Goal: Check status: Check status

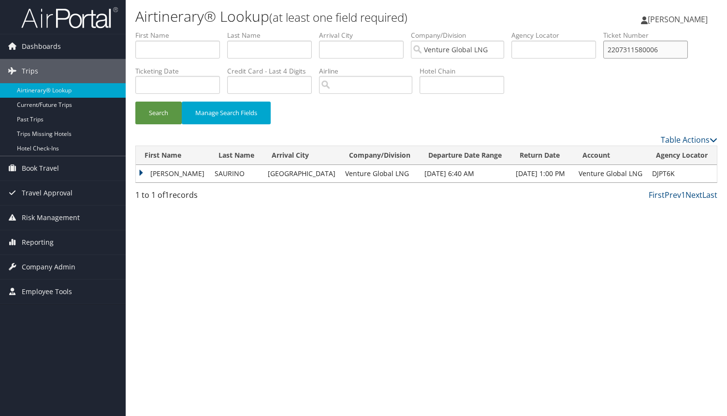
drag, startPoint x: 661, startPoint y: 47, endPoint x: 561, endPoint y: 43, distance: 100.2
click at [561, 30] on ul "First Name Last Name Departure City Arrival City Company/Division Venture Globa…" at bounding box center [426, 30] width 582 height 0
paste input "0017310811887"
click at [135, 102] on button "Search" at bounding box center [158, 113] width 46 height 23
click at [149, 171] on td "ALEXANDER PHILIPP" at bounding box center [173, 173] width 75 height 17
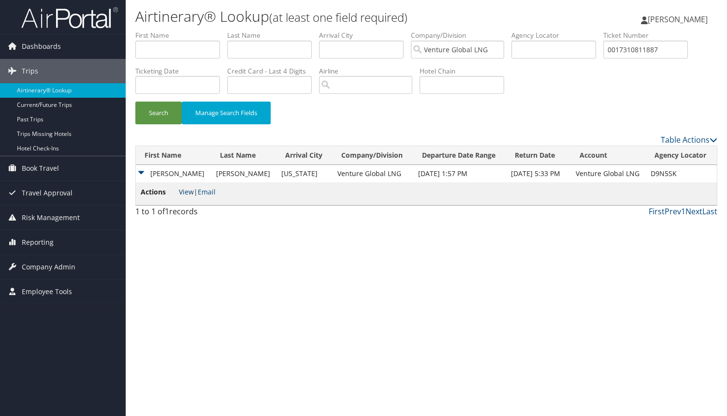
click at [185, 192] on link "View" at bounding box center [186, 191] width 15 height 9
drag, startPoint x: 661, startPoint y: 50, endPoint x: 433, endPoint y: 23, distance: 229.3
click at [442, 25] on div "Airtinerary® Lookup (at least one field required) Tara Rowe Tara Rowe My Settin…" at bounding box center [427, 208] width 602 height 416
paste input "220731081794"
click at [135, 102] on button "Search" at bounding box center [158, 113] width 46 height 23
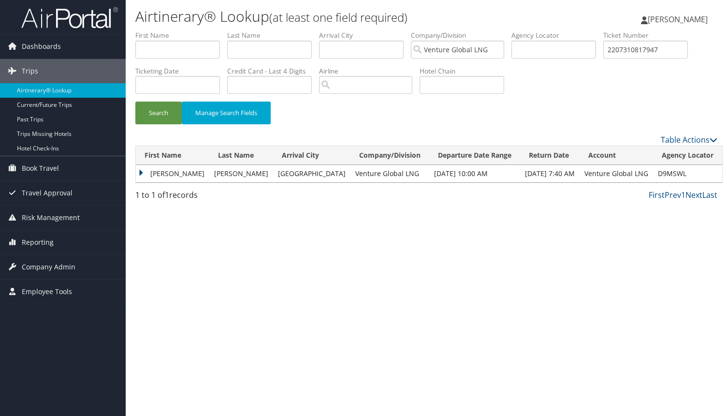
click at [165, 169] on td "ALEXANDER PHILIPP" at bounding box center [172, 173] width 73 height 17
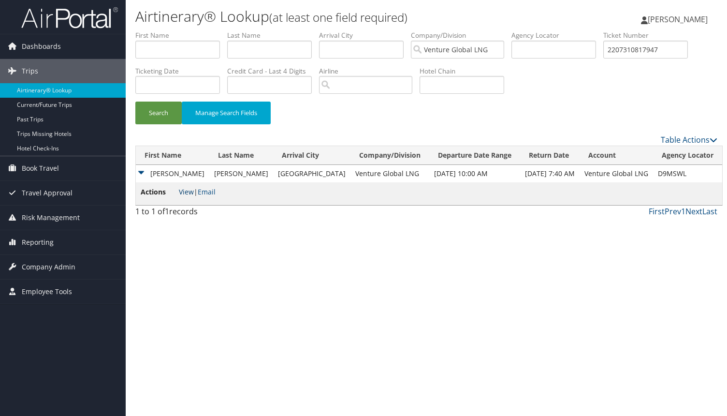
click at [182, 194] on link "View" at bounding box center [186, 191] width 15 height 9
drag, startPoint x: 660, startPoint y: 46, endPoint x: 424, endPoint y: 29, distance: 237.1
click at [441, 30] on ul "First Name Last Name Departure City Arrival City Company/Division Venture Globa…" at bounding box center [426, 30] width 582 height 0
paste input "46538"
click at [135, 102] on button "Search" at bounding box center [158, 113] width 46 height 23
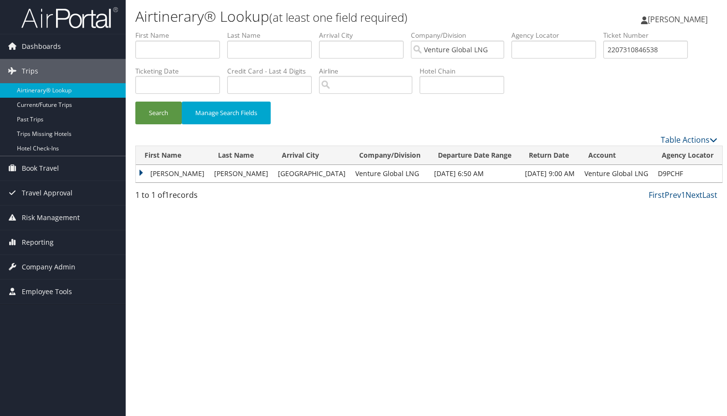
click at [161, 174] on td "ALEXANDER PHILIPP" at bounding box center [172, 173] width 73 height 17
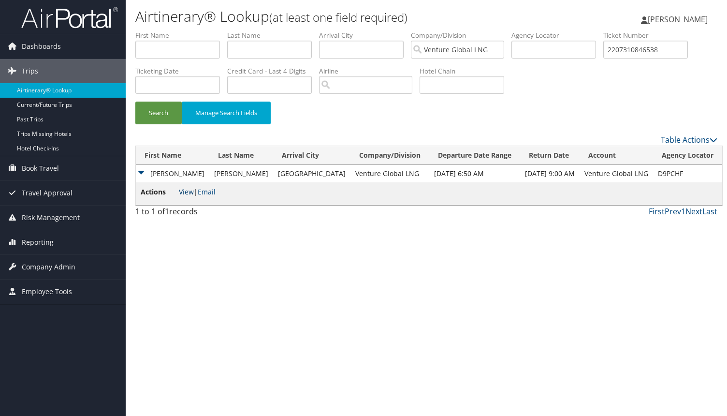
click at [179, 189] on link "View" at bounding box center [186, 191] width 15 height 9
drag, startPoint x: 648, startPoint y: 49, endPoint x: 510, endPoint y: 26, distance: 140.1
click at [511, 26] on div "Airtinerary® Lookup (at least one field required) Tara Rowe Tara Rowe My Settin…" at bounding box center [427, 208] width 602 height 416
paste input "146952"
click at [135, 102] on button "Search" at bounding box center [158, 113] width 46 height 23
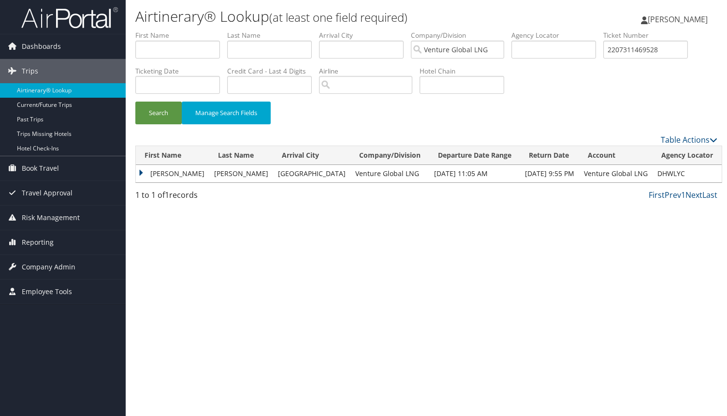
click at [146, 171] on td "ALEXANDER PHILIPP" at bounding box center [172, 173] width 73 height 17
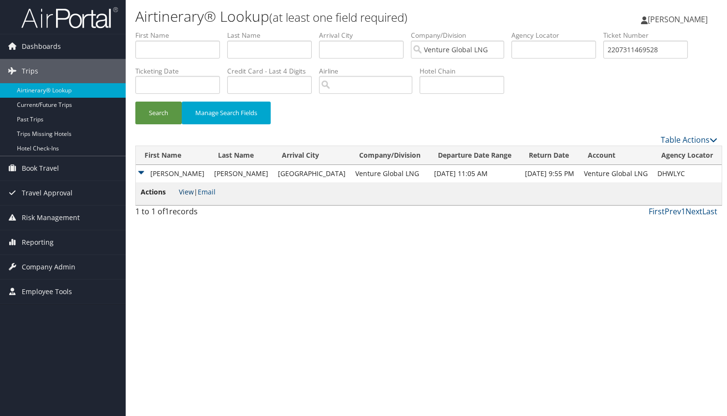
click at [185, 192] on link "View" at bounding box center [186, 191] width 15 height 9
drag, startPoint x: 666, startPoint y: 50, endPoint x: 512, endPoint y: 36, distance: 154.9
click at [514, 30] on ul "First Name Last Name Departure City Arrival City Company/Division Venture Globa…" at bounding box center [426, 30] width 582 height 0
paste input "072828"
click at [135, 102] on button "Search" at bounding box center [158, 113] width 46 height 23
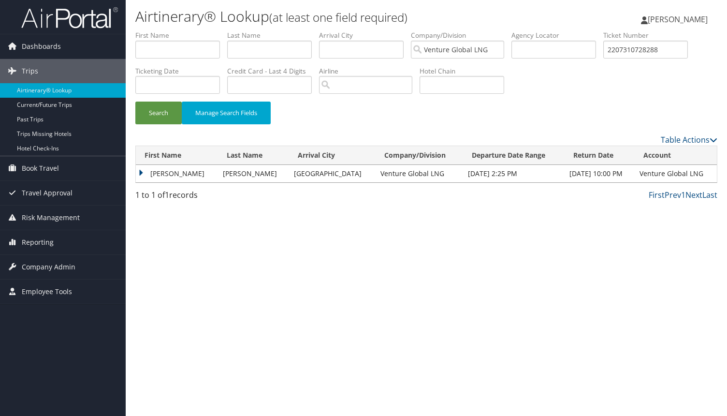
click at [169, 173] on td "ALEXANDER PHILIPP" at bounding box center [177, 173] width 82 height 17
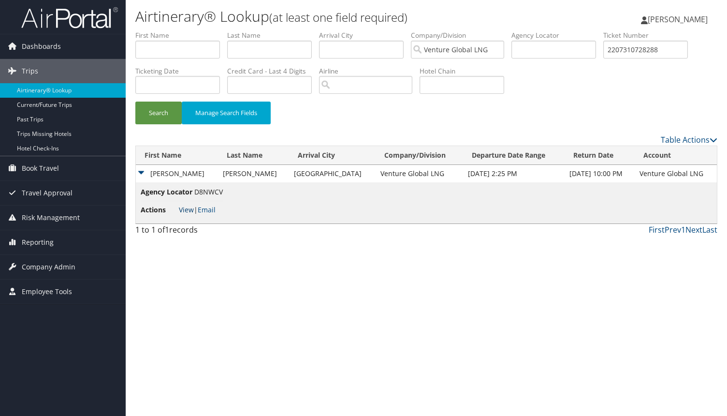
click at [183, 209] on link "View" at bounding box center [186, 209] width 15 height 9
drag, startPoint x: 677, startPoint y: 52, endPoint x: 466, endPoint y: 42, distance: 211.5
click at [477, 30] on ul "First Name Last Name Departure City Arrival City Company/Division Venture Globa…" at bounding box center [426, 30] width 582 height 0
paste input "174395"
click at [135, 102] on button "Search" at bounding box center [158, 113] width 46 height 23
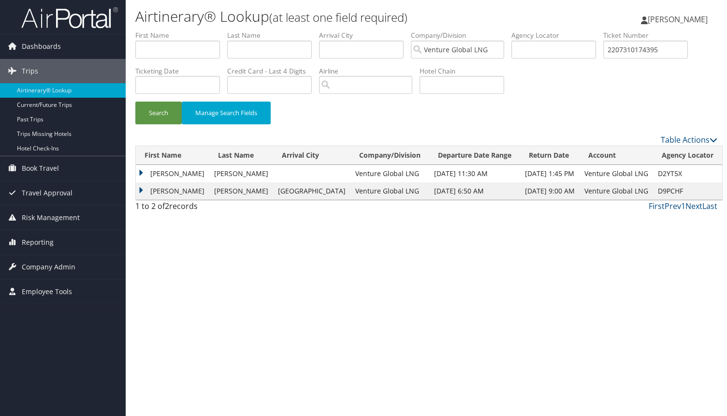
click at [140, 171] on td "ALEXANDER PHILIPP" at bounding box center [172, 173] width 73 height 17
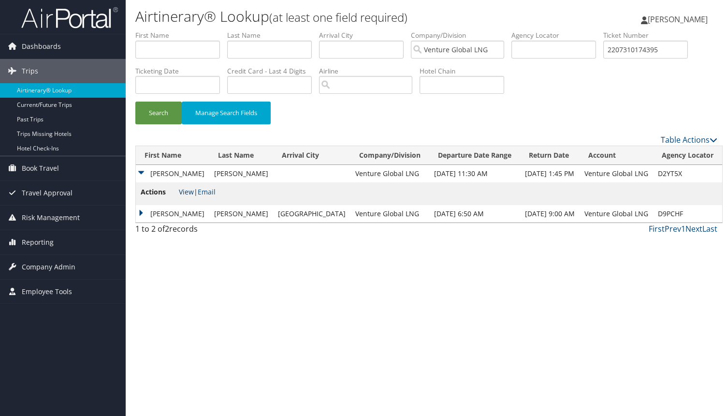
click at [192, 190] on link "View" at bounding box center [186, 191] width 15 height 9
drag, startPoint x: 678, startPoint y: 47, endPoint x: 479, endPoint y: 45, distance: 199.2
click at [482, 30] on ul "First Name Last Name Departure City Arrival City Company/Division Venture Globa…" at bounding box center [426, 30] width 582 height 0
paste input "577310174386"
click at [135, 102] on button "Search" at bounding box center [158, 113] width 46 height 23
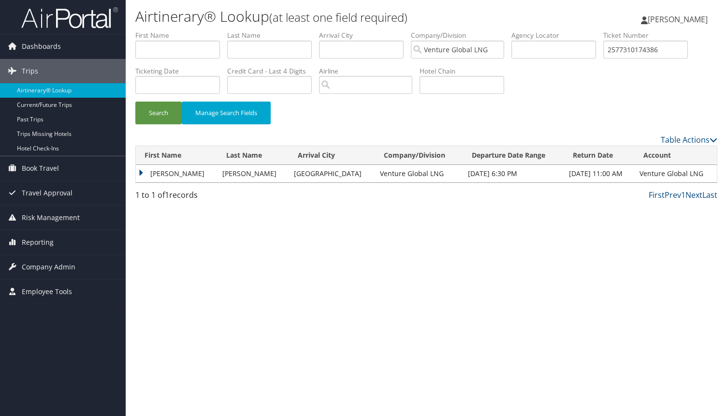
click at [164, 172] on td "ALEXANDER PHILIPP" at bounding box center [177, 173] width 82 height 17
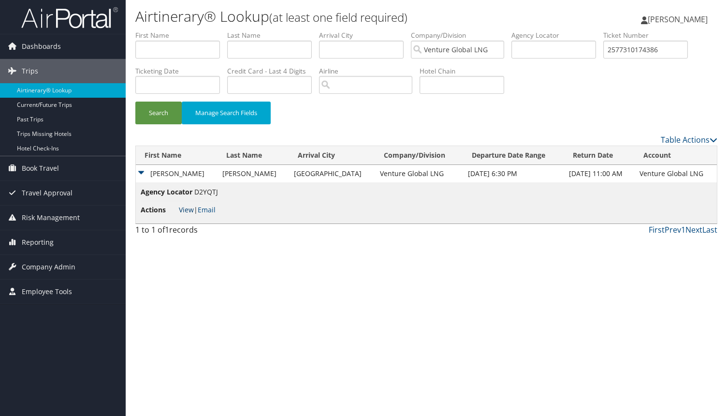
click at [185, 210] on link "View" at bounding box center [186, 209] width 15 height 9
drag, startPoint x: 664, startPoint y: 47, endPoint x: 445, endPoint y: 28, distance: 220.4
click at [451, 29] on div "Airtinerary® Lookup (at least one field required) Tara Rowe Tara Rowe My Settin…" at bounding box center [427, 208] width 602 height 416
paste input "6187311024568"
click at [135, 102] on button "Search" at bounding box center [158, 113] width 46 height 23
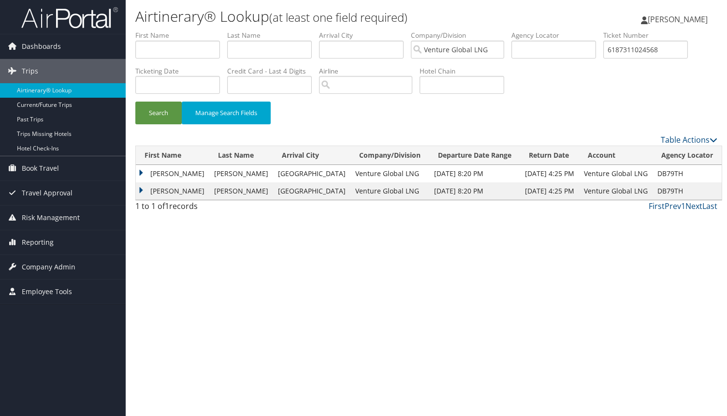
click at [144, 173] on td "ZHANG YIK" at bounding box center [172, 173] width 73 height 17
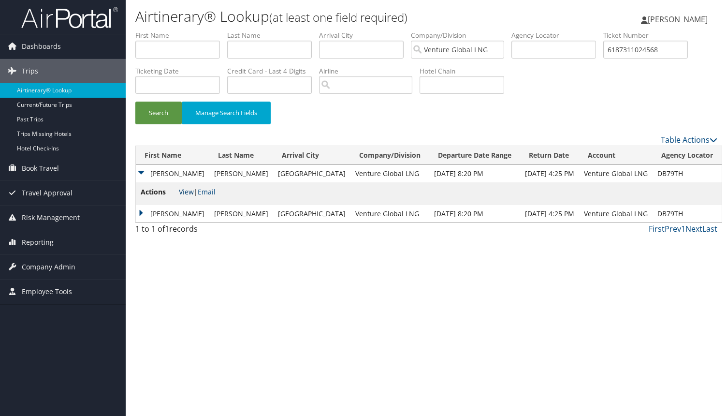
click at [190, 192] on link "View" at bounding box center [186, 191] width 15 height 9
drag, startPoint x: 666, startPoint y: 52, endPoint x: 493, endPoint y: 43, distance: 173.3
click at [493, 30] on ul "First Name Last Name Departure City Arrival City Company/Division Venture Globa…" at bounding box center [426, 30] width 582 height 0
paste input "9997311024570"
click at [135, 102] on button "Search" at bounding box center [158, 113] width 46 height 23
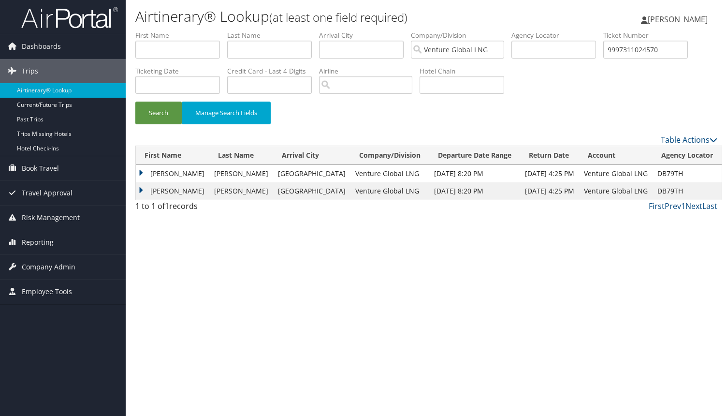
click at [142, 189] on td "ZHANG YIK" at bounding box center [172, 190] width 73 height 17
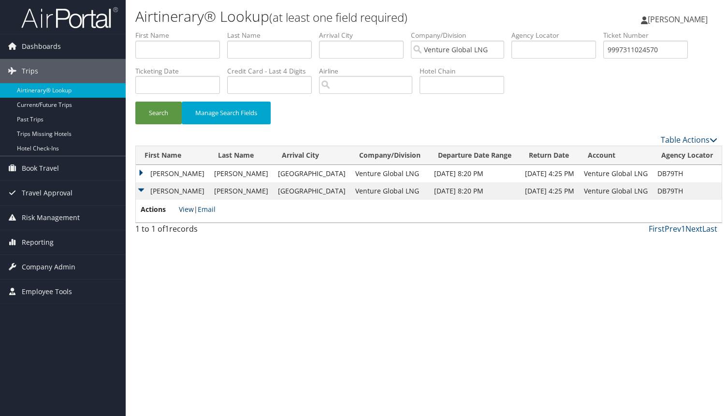
click at [188, 209] on link "View" at bounding box center [186, 209] width 15 height 9
drag, startPoint x: 660, startPoint y: 51, endPoint x: 488, endPoint y: 49, distance: 171.7
click at [488, 30] on ul "First Name Last Name Departure City Arrival City Company/Division Venture Globa…" at bounding box center [426, 30] width 582 height 0
paste input "6187311443821"
click at [135, 102] on button "Search" at bounding box center [158, 113] width 46 height 23
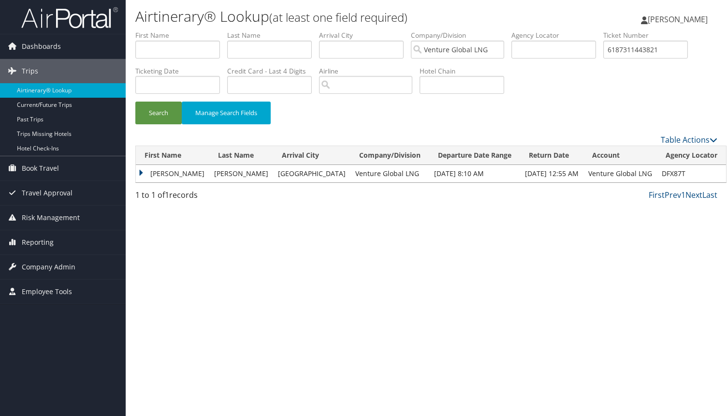
click at [137, 172] on td "ZHANG YIK" at bounding box center [172, 173] width 73 height 17
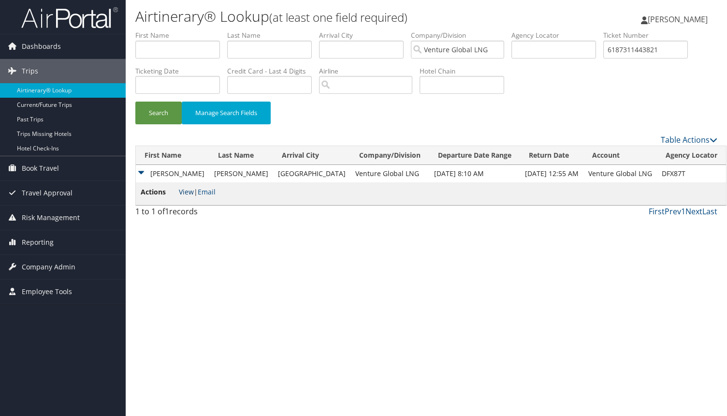
click at [190, 195] on link "View" at bounding box center [186, 191] width 15 height 9
drag, startPoint x: 655, startPoint y: 49, endPoint x: 446, endPoint y: 31, distance: 210.1
click at [453, 30] on ul "First Name Last Name Departure City Arrival City Company/Division Venture Globa…" at bounding box center [426, 30] width 582 height 0
paste input "9887311443822"
click at [135, 102] on button "Search" at bounding box center [158, 113] width 46 height 23
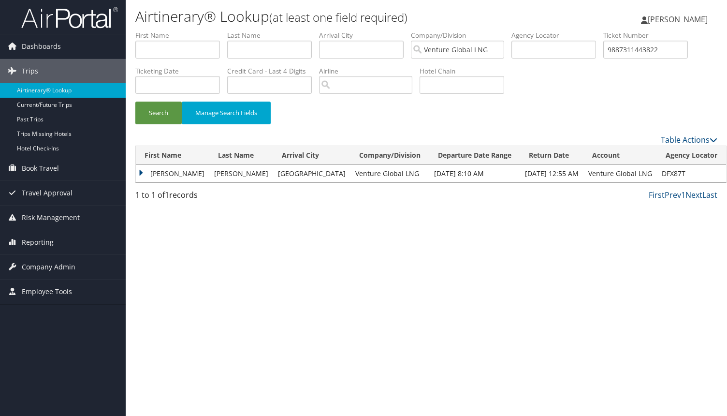
click at [153, 172] on td "ZHANG YIK" at bounding box center [172, 173] width 73 height 17
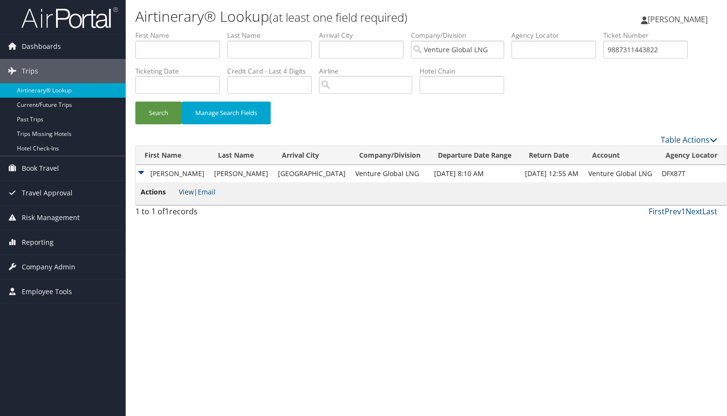
click at [189, 191] on link "View" at bounding box center [186, 191] width 15 height 9
drag, startPoint x: 659, startPoint y: 49, endPoint x: 499, endPoint y: 34, distance: 161.3
click at [499, 30] on ul "First Name Last Name Departure City Arrival City Company/Division Venture Globa…" at bounding box center [426, 30] width 582 height 0
paste input "6187311505127"
type input "6187311505127"
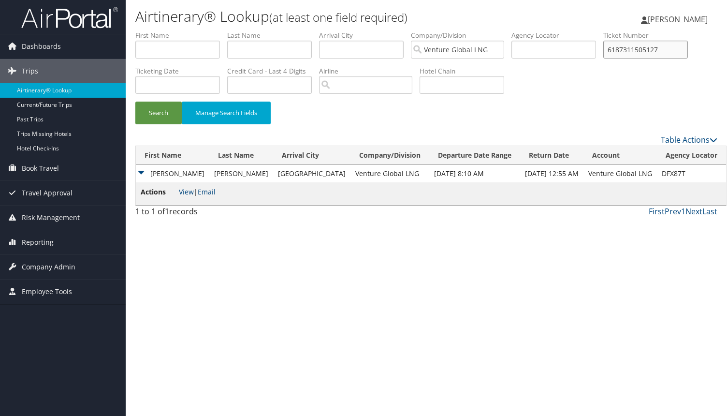
click at [135, 102] on button "Search" at bounding box center [158, 113] width 46 height 23
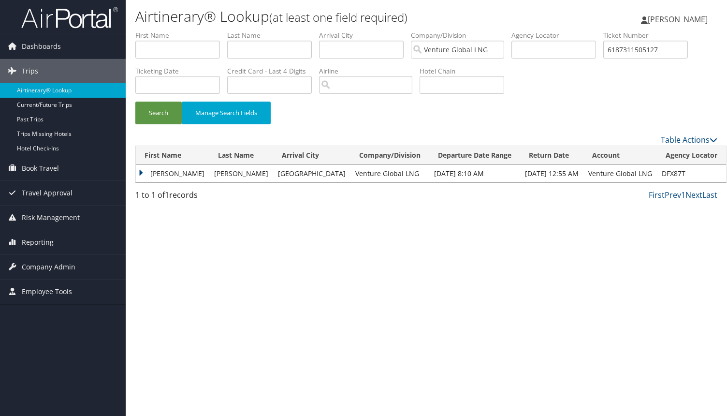
click at [173, 174] on td "ZHANG YIK" at bounding box center [172, 173] width 73 height 17
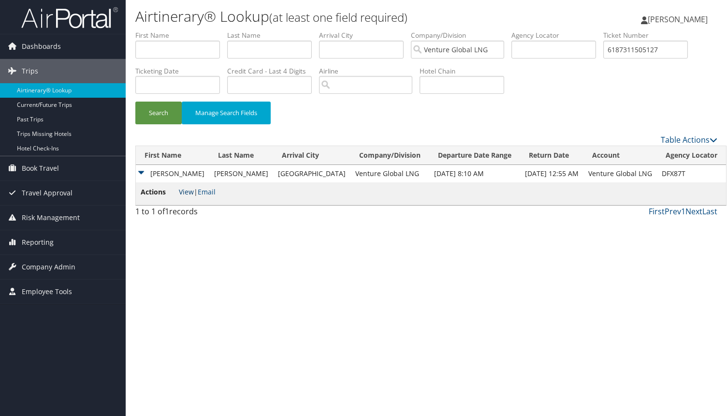
click at [184, 194] on link "View" at bounding box center [186, 191] width 15 height 9
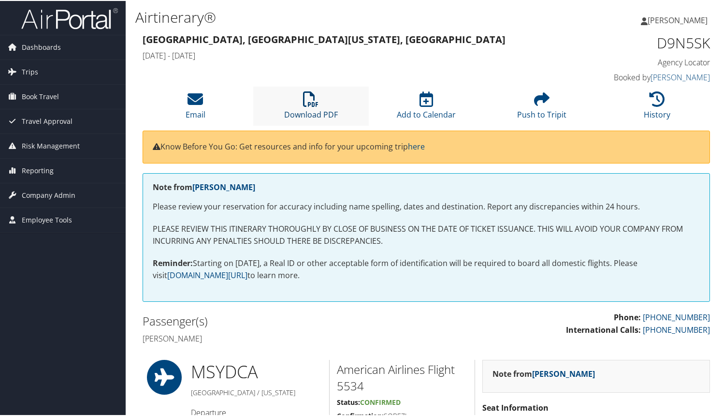
click at [315, 94] on icon at bounding box center [310, 97] width 15 height 15
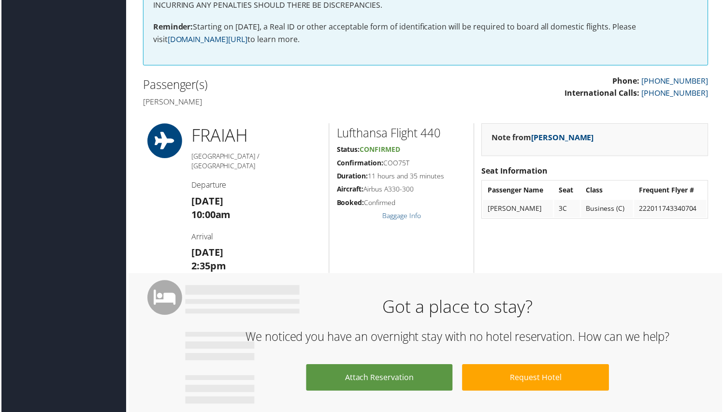
scroll to position [0, 0]
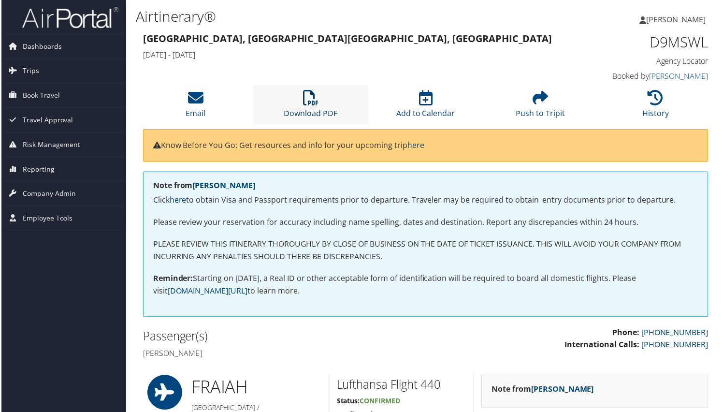
click at [311, 103] on icon at bounding box center [310, 97] width 15 height 15
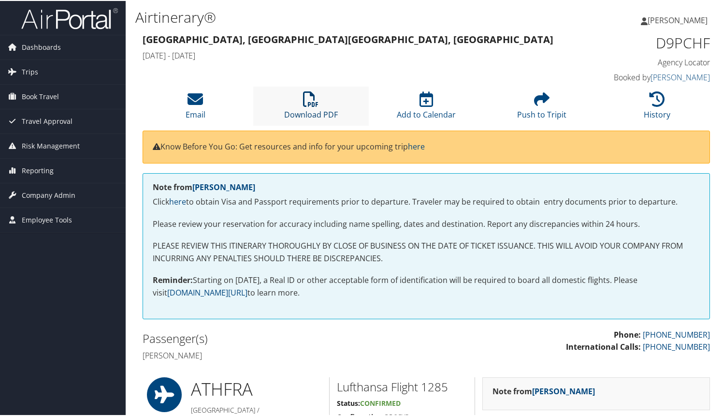
click at [305, 100] on icon at bounding box center [310, 97] width 15 height 15
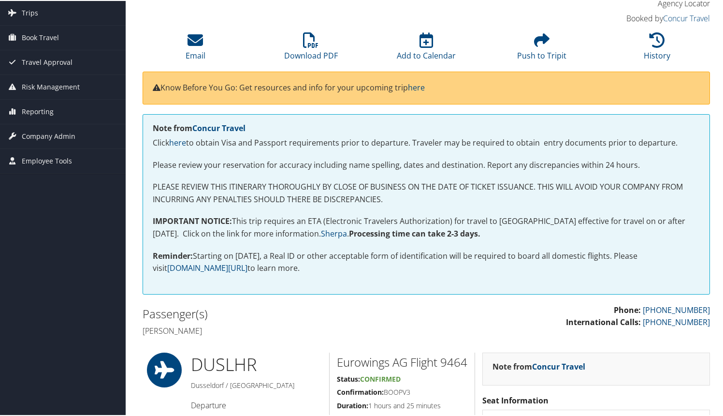
scroll to position [12, 0]
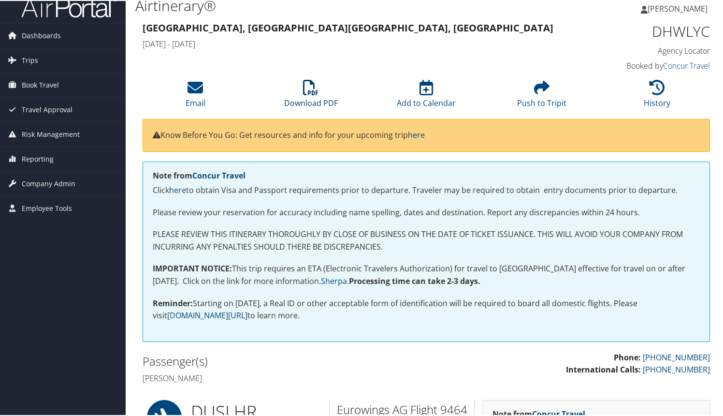
drag, startPoint x: 308, startPoint y: 81, endPoint x: 286, endPoint y: 143, distance: 65.9
click at [308, 81] on icon at bounding box center [310, 86] width 15 height 15
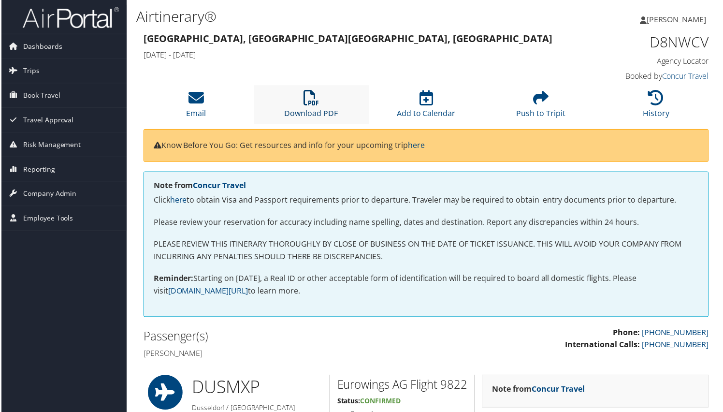
click at [304, 110] on link "Download PDF" at bounding box center [311, 107] width 54 height 23
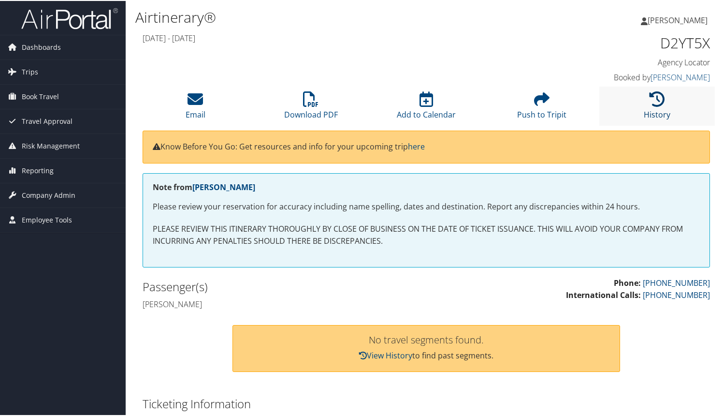
click at [656, 103] on icon at bounding box center [657, 97] width 15 height 15
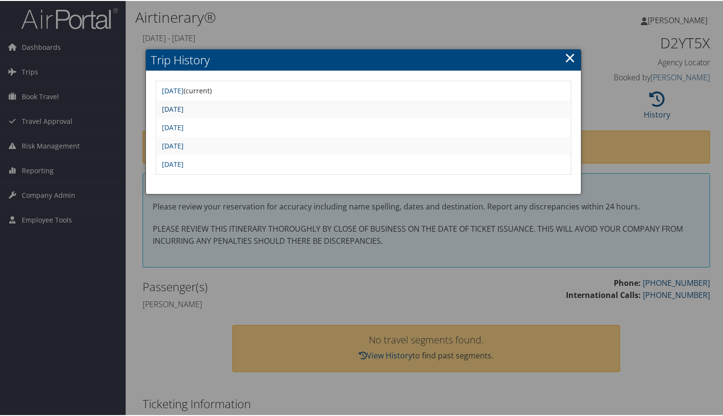
click at [184, 111] on link "[DATE]" at bounding box center [173, 107] width 22 height 9
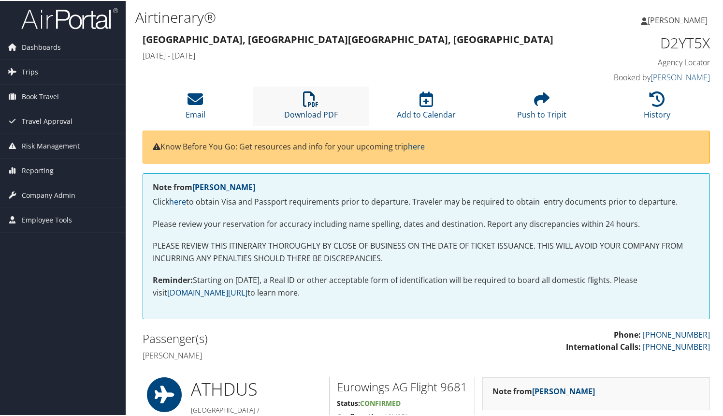
click at [311, 109] on link "Download PDF" at bounding box center [311, 107] width 54 height 23
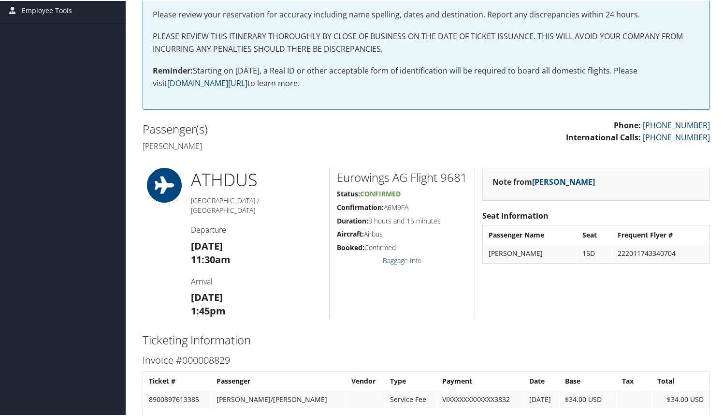
scroll to position [219, 0]
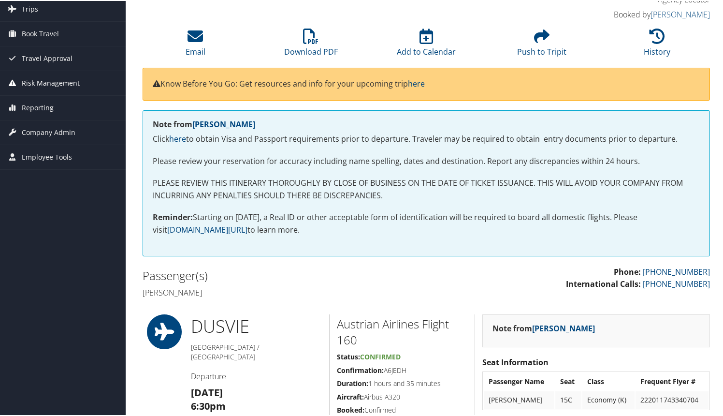
scroll to position [37, 0]
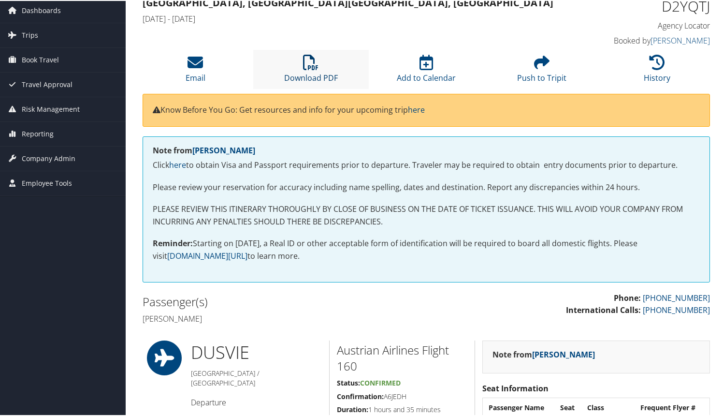
click at [309, 67] on icon at bounding box center [310, 61] width 15 height 15
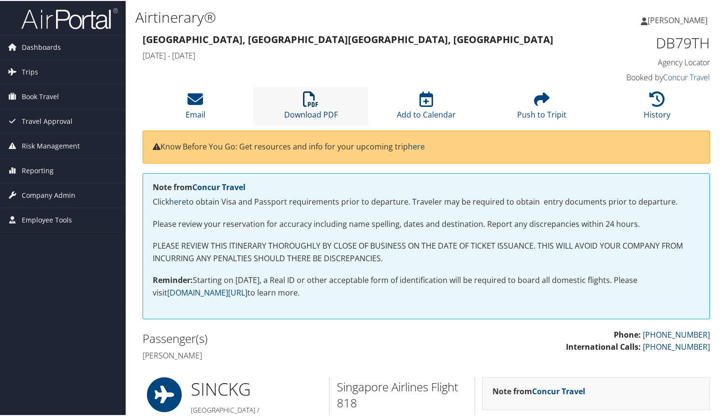
click at [307, 97] on icon at bounding box center [310, 97] width 15 height 15
click at [313, 104] on icon at bounding box center [310, 97] width 15 height 15
click at [307, 106] on li "Download PDF" at bounding box center [311, 105] width 116 height 39
click at [307, 103] on icon at bounding box center [310, 97] width 15 height 15
click at [312, 107] on li "Download PDF" at bounding box center [311, 105] width 116 height 39
